Goal: Complete application form

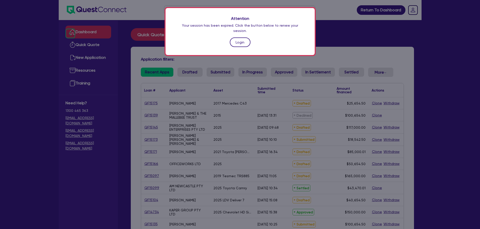
click at [243, 38] on link "Login" at bounding box center [240, 43] width 21 height 10
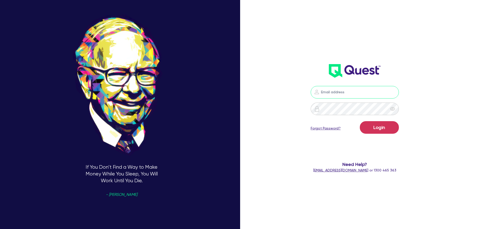
click at [352, 91] on input "email" at bounding box center [355, 92] width 88 height 13
type input "[EMAIL_ADDRESS][PERSON_NAME][DOMAIN_NAME]"
click at [387, 125] on button "Login" at bounding box center [379, 127] width 39 height 13
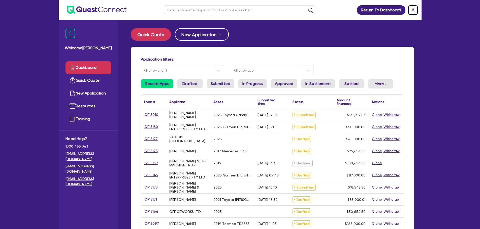
click at [179, 9] on input "text" at bounding box center [239, 10] width 151 height 9
type input "muscle"
click at [306, 8] on button "submit" at bounding box center [310, 11] width 8 height 7
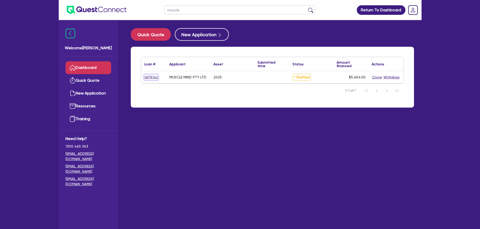
click at [148, 80] on link "QF15142" at bounding box center [151, 78] width 14 height 6
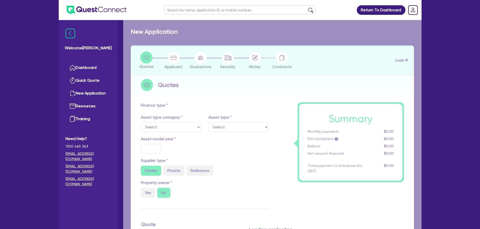
select select "CARS_AND_LIGHT_TRUCKS"
type input "2025"
radio input "true"
type input "5,000"
type input "10"
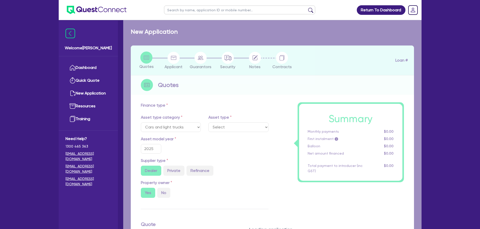
select select "PASSENGER_VEHICLES"
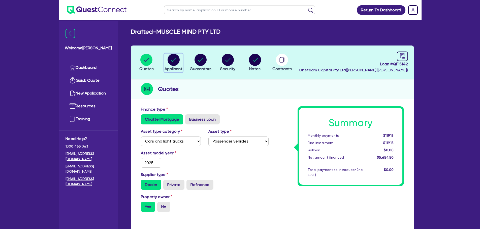
click at [181, 62] on div "button" at bounding box center [173, 60] width 18 height 12
select select "COMPANY"
select select "RENTAL_REAL_ESTATE"
select select "INTANGIBLE_ASSETS"
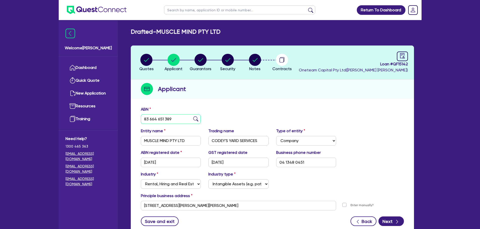
drag, startPoint x: 173, startPoint y: 119, endPoint x: 114, endPoint y: 118, distance: 58.9
click at [115, 118] on div "Welcome [PERSON_NAME] Quick Quote New Application Ref Company Ref Salesperson R…" at bounding box center [240, 133] width 363 height 267
click at [405, 52] on link at bounding box center [402, 57] width 11 height 10
select select "DRAFTED_NEW"
select select "Other"
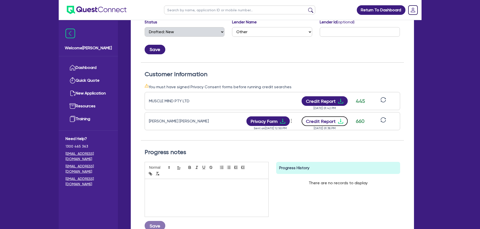
click at [322, 123] on button "Credit Report" at bounding box center [324, 122] width 46 height 10
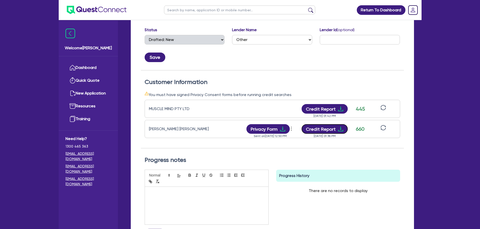
scroll to position [25, 0]
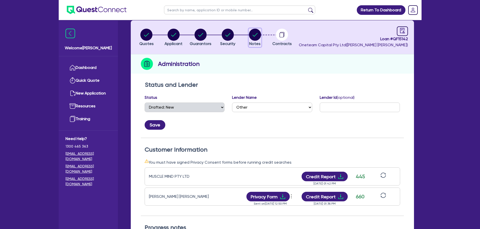
click at [254, 34] on circle "button" at bounding box center [255, 35] width 12 height 12
select select "Other"
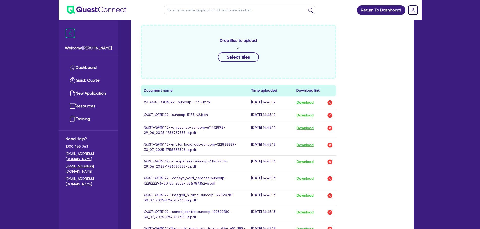
scroll to position [252, 0]
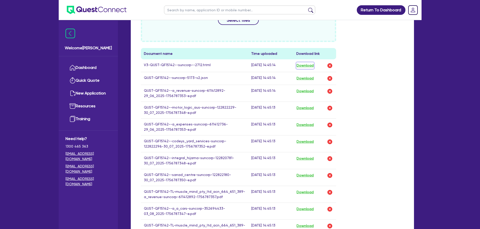
click at [302, 66] on button "Download" at bounding box center [305, 65] width 18 height 7
